Goal: Find contact information: Find contact information

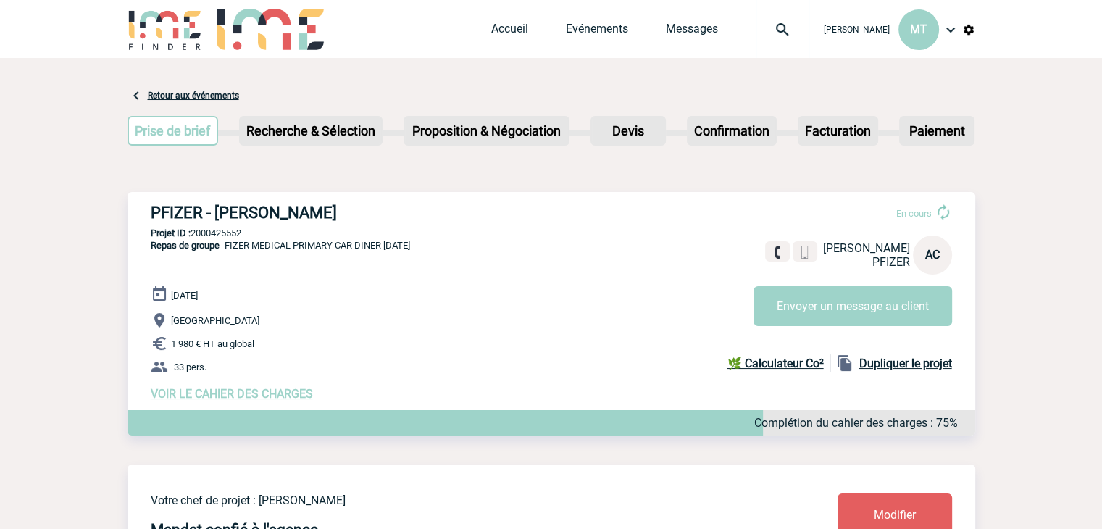
click at [388, 213] on h3 "PFIZER - [PERSON_NAME]" at bounding box center [368, 213] width 435 height 18
drag, startPoint x: 388, startPoint y: 213, endPoint x: 378, endPoint y: 211, distance: 10.4
click at [378, 211] on h3 "PFIZER - [PERSON_NAME]" at bounding box center [368, 213] width 435 height 18
drag, startPoint x: 199, startPoint y: 346, endPoint x: 220, endPoint y: 350, distance: 22.2
click at [203, 349] on span "1 980 € HT au global" at bounding box center [212, 343] width 83 height 11
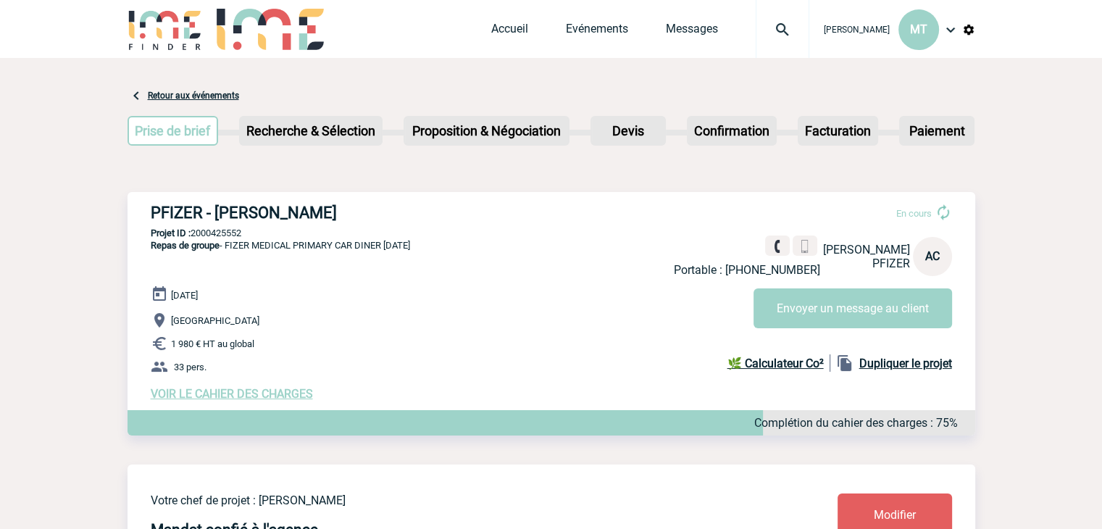
click at [267, 345] on p "1 980 € HT au global" at bounding box center [563, 343] width 825 height 17
drag, startPoint x: 223, startPoint y: 349, endPoint x: 171, endPoint y: 351, distance: 52.2
click at [171, 351] on p "1 980 € HT au global" at bounding box center [563, 343] width 825 height 17
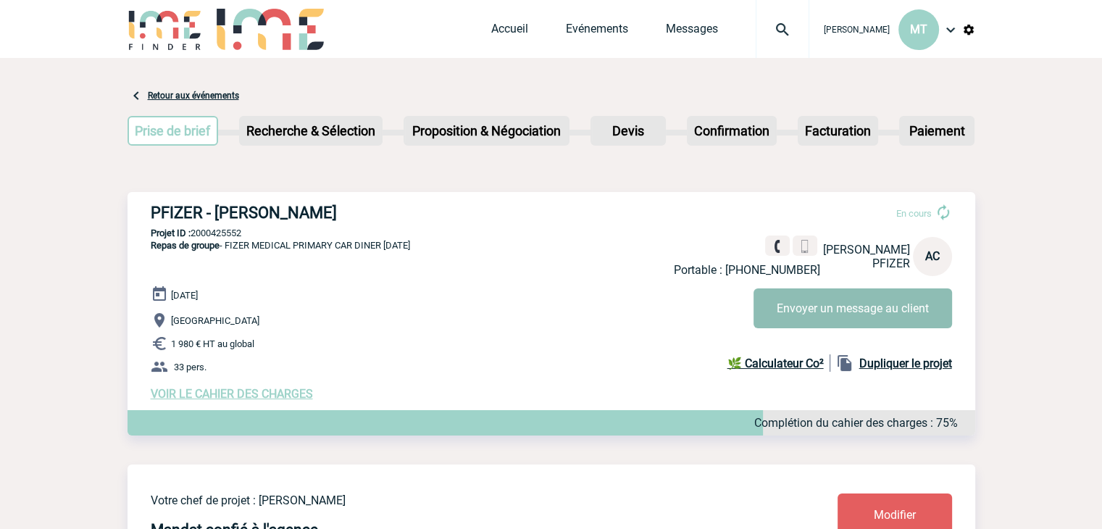
copy span "1 980 € HT au global"
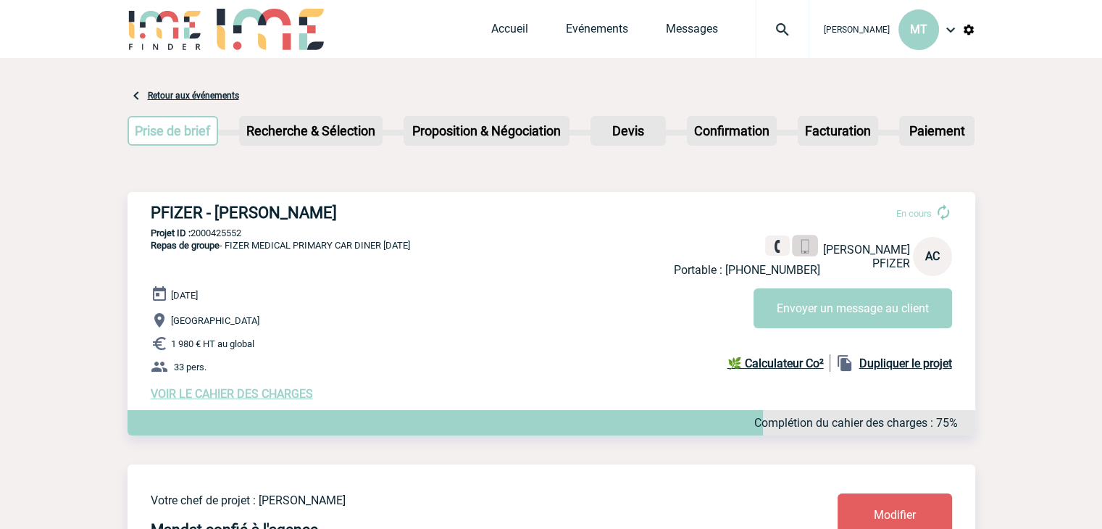
click at [798, 243] on img at bounding box center [805, 247] width 14 height 14
drag, startPoint x: 266, startPoint y: 215, endPoint x: 216, endPoint y: 202, distance: 51.5
click at [216, 202] on div "PFIZER - [PERSON_NAME] En cours Portable : [PHONE_NUMBER] [PERSON_NAME] AC Envo…" at bounding box center [552, 302] width 848 height 220
copy h3 "Aïssata"
click at [378, 197] on div "PFIZER - [PERSON_NAME] En cours Portable : [PHONE_NUMBER] [PERSON_NAME] AC Envo…" at bounding box center [552, 302] width 848 height 220
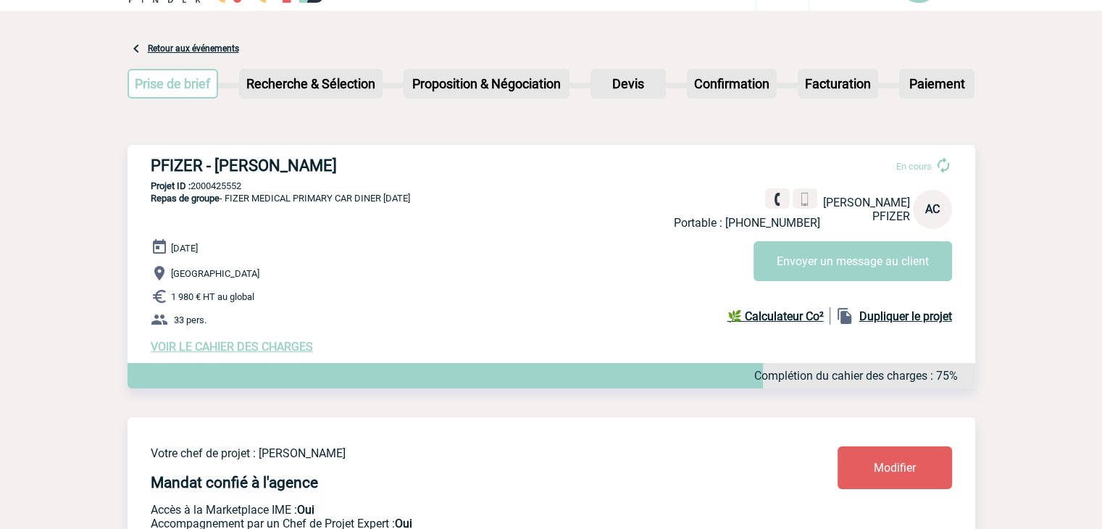
scroll to position [72, 0]
